Goal: Find specific page/section: Find specific page/section

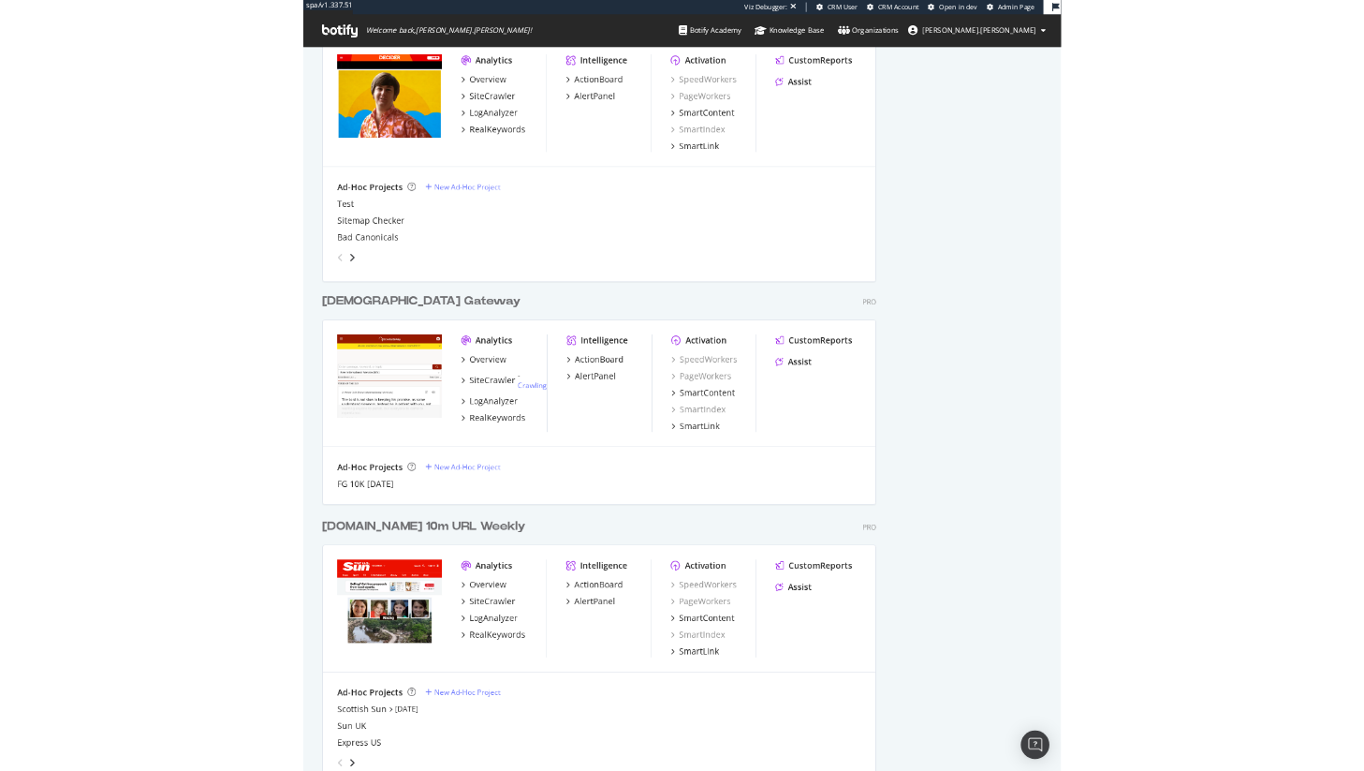
scroll to position [6965, 872]
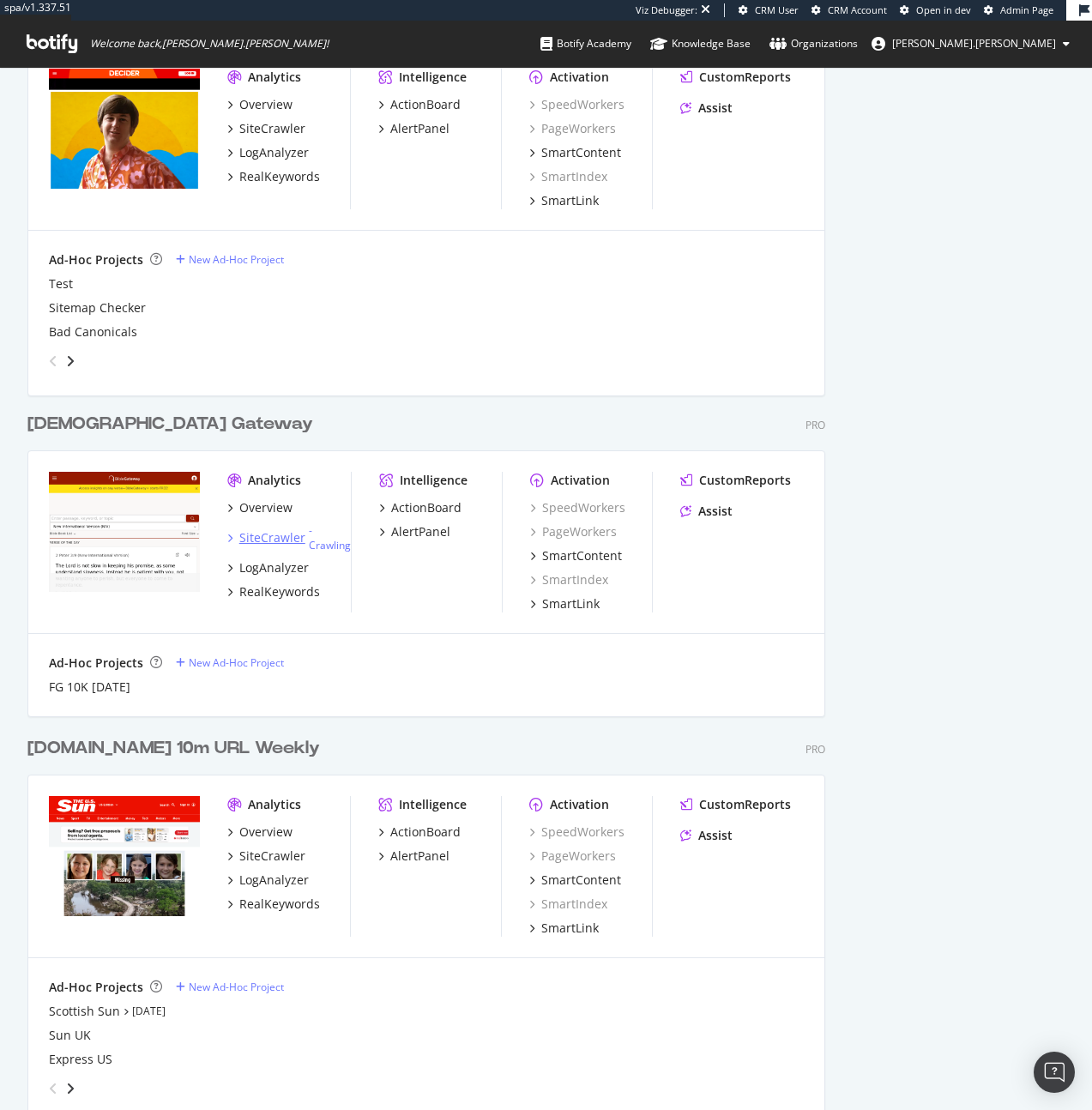
click at [291, 542] on div "SiteCrawler" at bounding box center [272, 538] width 66 height 17
